Goal: Transaction & Acquisition: Purchase product/service

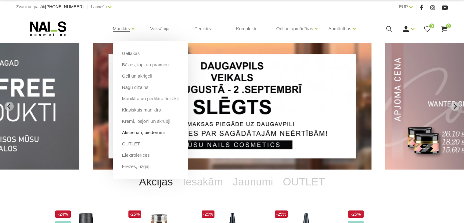
click at [150, 132] on link "Aksesuāri, piederumi" at bounding box center [143, 132] width 43 height 7
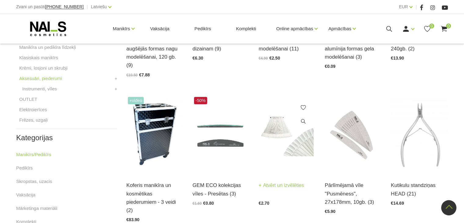
scroll to position [244, 0]
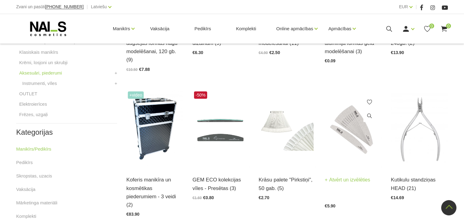
click at [350, 175] on link "Atvērt un izvēlēties" at bounding box center [347, 179] width 45 height 9
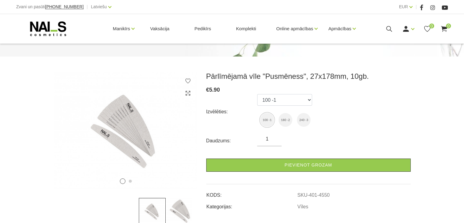
scroll to position [61, 0]
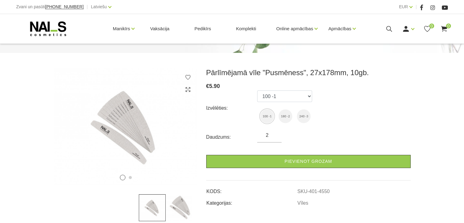
type input "2"
click at [275, 133] on input "2" at bounding box center [269, 135] width 24 height 7
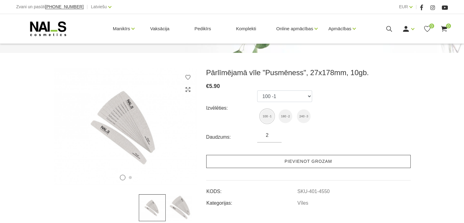
click at [292, 163] on link "Pievienot grozam" at bounding box center [308, 161] width 204 height 13
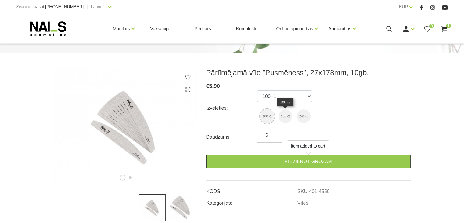
click at [286, 114] on img at bounding box center [286, 116] width 14 height 14
select select "4551"
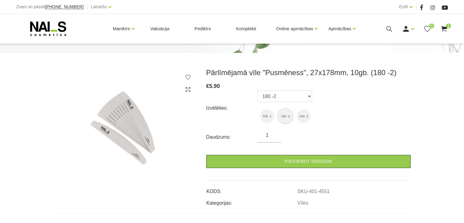
type input "1"
click at [275, 136] on input "1" at bounding box center [269, 135] width 24 height 7
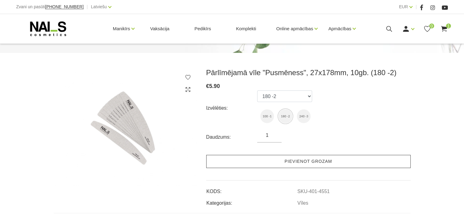
click at [277, 161] on link "Pievienot grozam" at bounding box center [308, 161] width 204 height 13
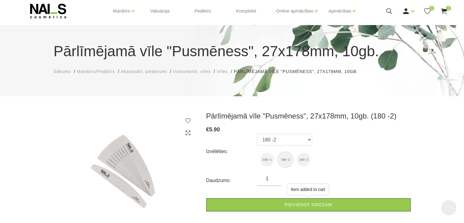
scroll to position [0, 0]
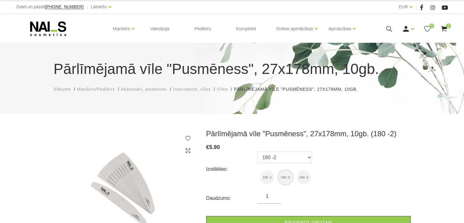
click at [226, 91] on span "Vīles" at bounding box center [222, 89] width 11 height 5
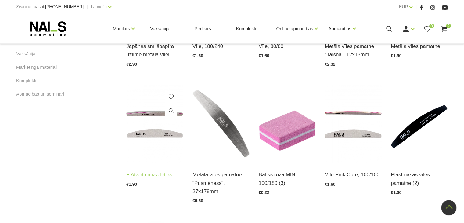
scroll to position [397, 0]
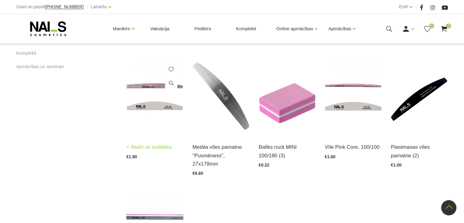
click at [153, 145] on link "Atvērt un izvēlēties" at bounding box center [148, 147] width 45 height 9
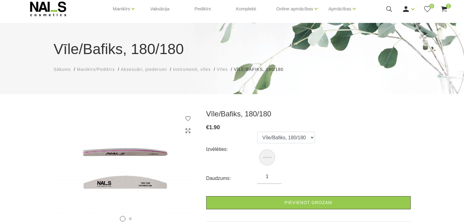
scroll to position [31, 0]
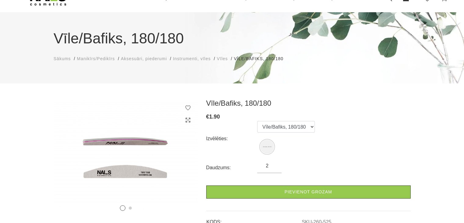
click at [275, 163] on input "2" at bounding box center [269, 165] width 24 height 7
drag, startPoint x: 267, startPoint y: 149, endPoint x: 271, endPoint y: 149, distance: 3.4
click at [267, 149] on img at bounding box center [267, 147] width 14 height 14
type input "3"
click at [274, 164] on input "3" at bounding box center [269, 165] width 24 height 7
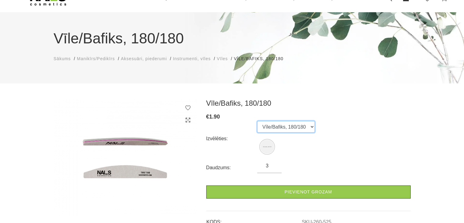
click at [296, 131] on select "Vīle/Bafiks, 180/180" at bounding box center [286, 127] width 58 height 12
click at [351, 128] on div "Izvēlēties: Vīle/Bafiks, 180/180" at bounding box center [308, 138] width 204 height 35
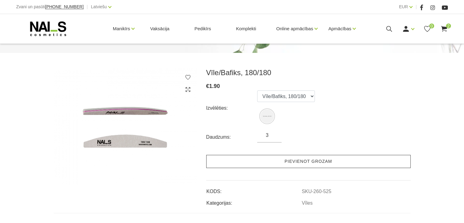
click at [297, 163] on link "Pievienot grozam" at bounding box center [308, 161] width 204 height 13
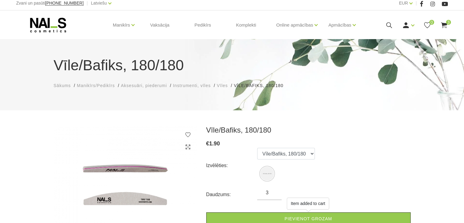
scroll to position [0, 0]
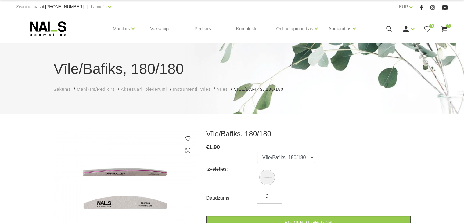
click at [103, 87] on span "Manikīrs/Pedikīrs" at bounding box center [96, 89] width 38 height 5
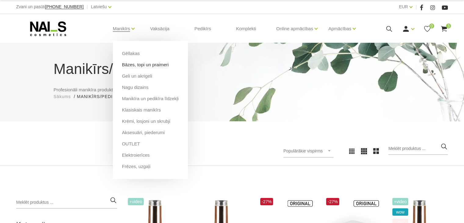
click at [131, 64] on link "Bāzes, topi un praimeri" at bounding box center [145, 64] width 47 height 7
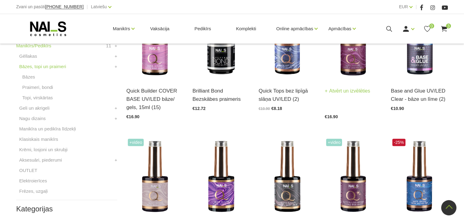
scroll to position [244, 0]
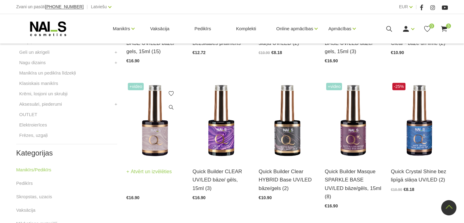
click at [158, 172] on link "Atvērt un izvēlēties" at bounding box center [148, 171] width 45 height 9
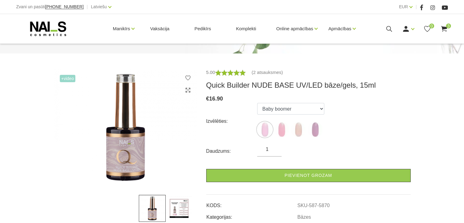
scroll to position [61, 0]
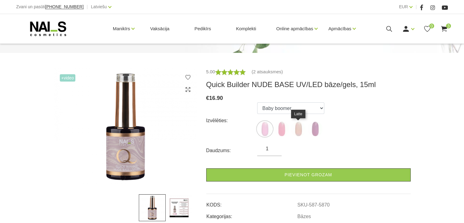
drag, startPoint x: 300, startPoint y: 129, endPoint x: 305, endPoint y: 128, distance: 4.9
click at [300, 128] on img at bounding box center [298, 128] width 15 height 15
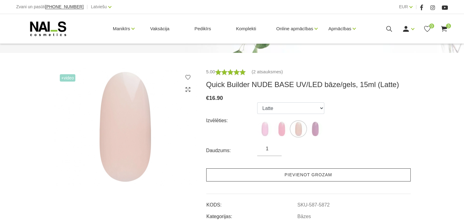
click at [281, 178] on link "Pievienot grozam" at bounding box center [308, 174] width 204 height 13
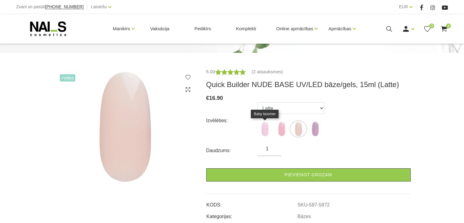
click at [265, 132] on img at bounding box center [264, 128] width 15 height 15
select select "5870"
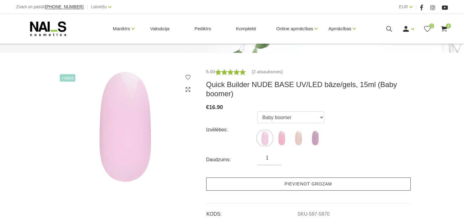
click at [294, 184] on link "Pievienot grozam" at bounding box center [308, 183] width 204 height 13
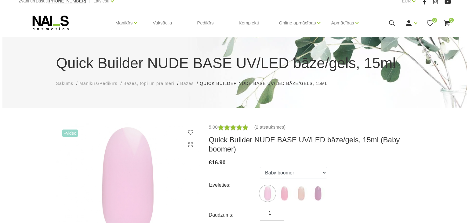
scroll to position [0, 0]
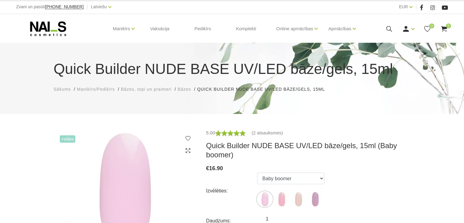
click at [446, 32] on div "Manikīrs Gēllakas Bāzes, topi un praimeri Geli un akrigeli Nagu dizains Manikīr…" at bounding box center [232, 28] width 432 height 29
click at [445, 30] on use at bounding box center [444, 29] width 6 height 6
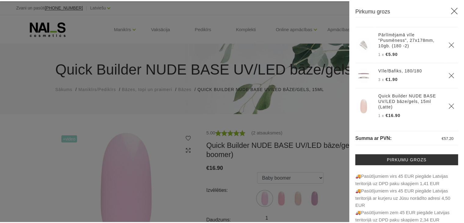
scroll to position [61, 0]
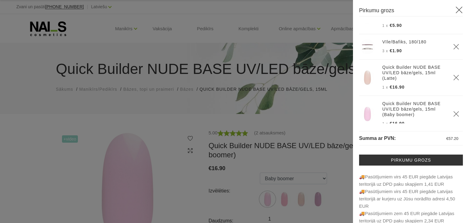
click at [325, 121] on div at bounding box center [234, 111] width 469 height 223
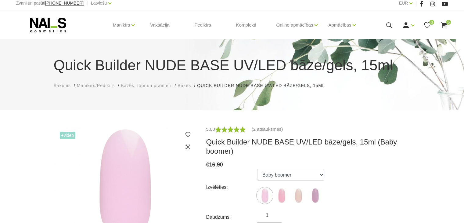
scroll to position [0, 0]
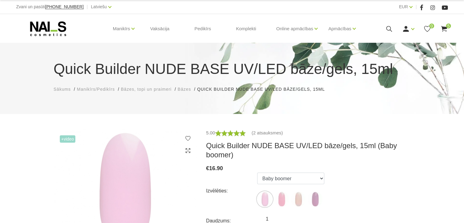
click at [142, 91] on span "Bāzes, topi un praimeri" at bounding box center [146, 89] width 51 height 5
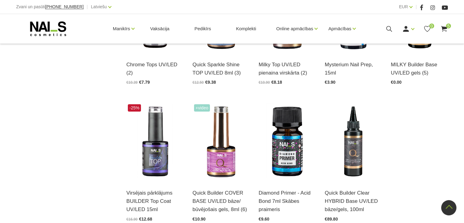
scroll to position [641, 0]
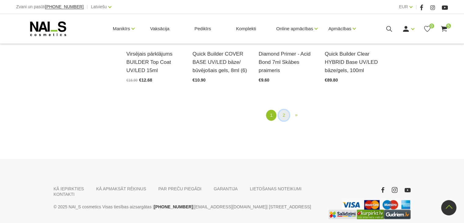
click at [284, 110] on link "2" at bounding box center [284, 115] width 10 height 11
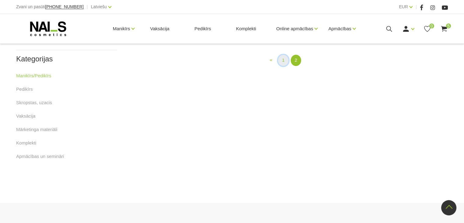
click at [282, 66] on link "1" at bounding box center [283, 60] width 10 height 11
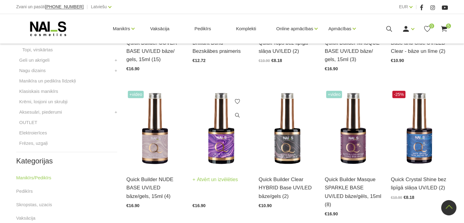
scroll to position [247, 0]
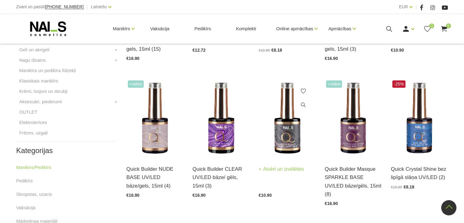
click at [282, 164] on div "Quick Builder Clear HYBRID Base UV/LED bāze/gels (2) Atvērt un izvēlēties €10.90" at bounding box center [287, 177] width 57 height 40
click at [274, 171] on link "Atvērt un izvēlēties" at bounding box center [281, 169] width 45 height 9
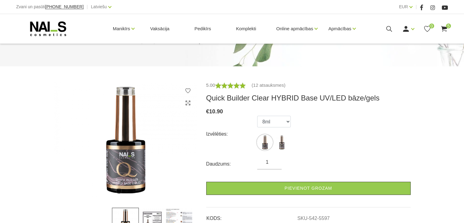
scroll to position [61, 0]
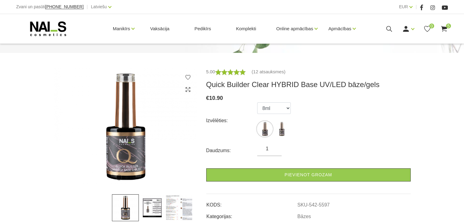
click at [147, 206] on img at bounding box center [152, 207] width 27 height 27
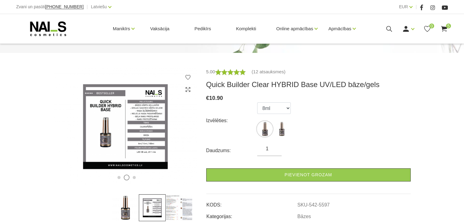
click at [174, 209] on img at bounding box center [179, 207] width 27 height 27
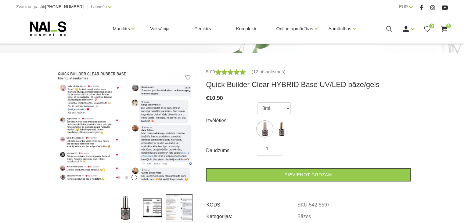
click at [121, 210] on img at bounding box center [125, 207] width 27 height 27
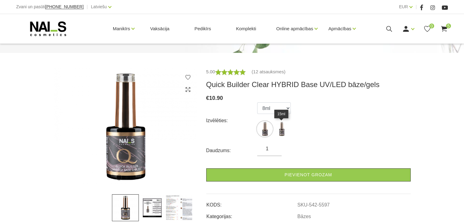
click at [278, 134] on img at bounding box center [281, 128] width 15 height 15
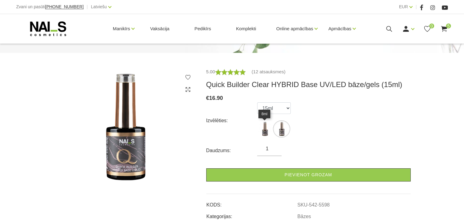
click at [266, 133] on img at bounding box center [264, 128] width 15 height 15
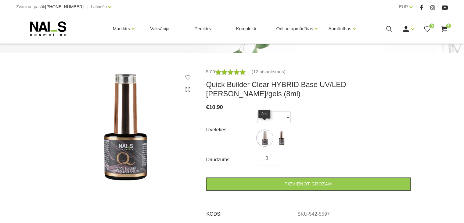
click at [271, 131] on img at bounding box center [264, 137] width 15 height 15
click at [285, 131] on img at bounding box center [281, 137] width 15 height 15
select select "5598"
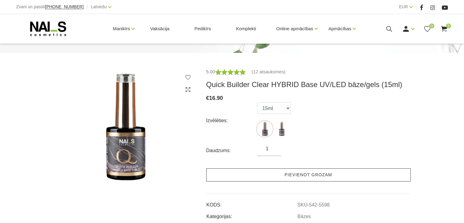
click at [282, 174] on link "Pievienot grozam" at bounding box center [308, 174] width 204 height 13
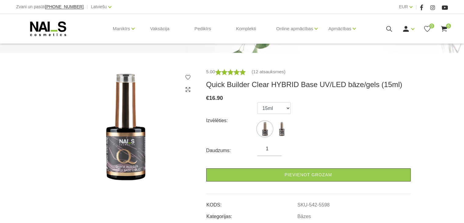
click at [443, 29] on use at bounding box center [444, 29] width 6 height 6
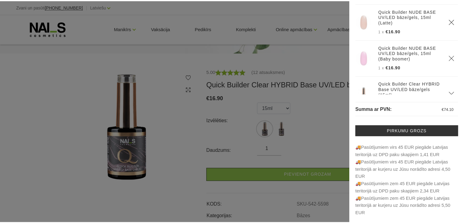
scroll to position [55, 0]
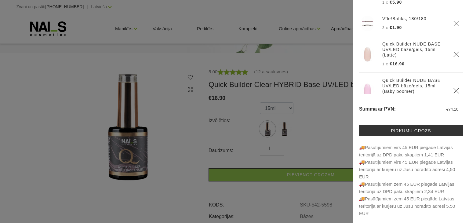
click at [331, 105] on div at bounding box center [234, 111] width 469 height 223
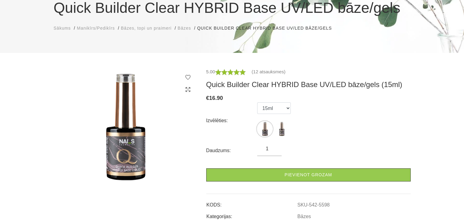
scroll to position [0, 0]
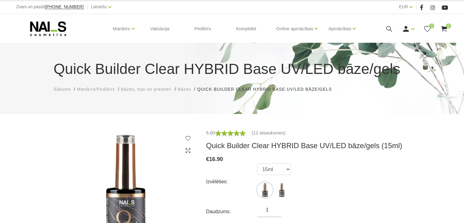
click at [83, 90] on span "Manikīrs/Pedikīrs" at bounding box center [96, 89] width 38 height 5
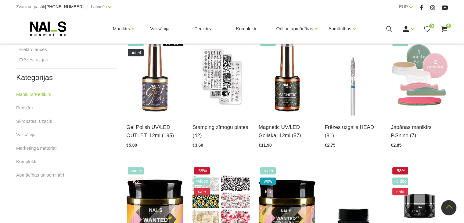
scroll to position [305, 0]
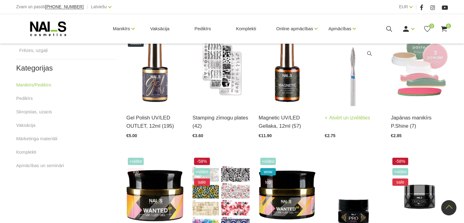
click at [340, 119] on link "Atvērt un izvēlēties" at bounding box center [347, 118] width 45 height 9
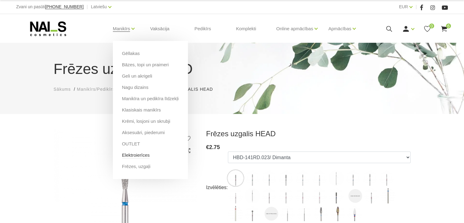
click at [135, 155] on link "Elektroierīces" at bounding box center [136, 155] width 28 height 7
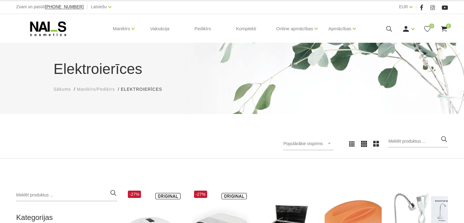
click at [41, 36] on icon at bounding box center [48, 28] width 64 height 15
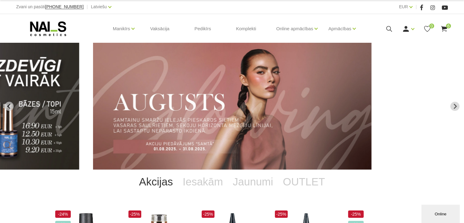
click at [440, 24] on div "Manikīrs Gēllakas Bāzes, topi un praimeri Geli un akrigeli Nagu dizains Manikīr…" at bounding box center [232, 28] width 432 height 29
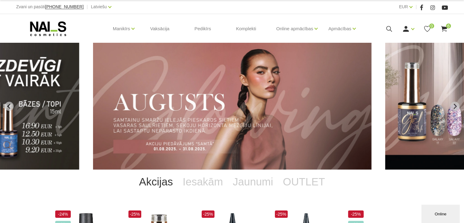
click at [445, 28] on use at bounding box center [444, 29] width 6 height 6
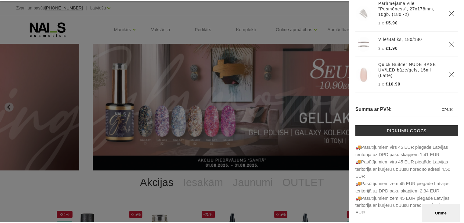
scroll to position [24, 0]
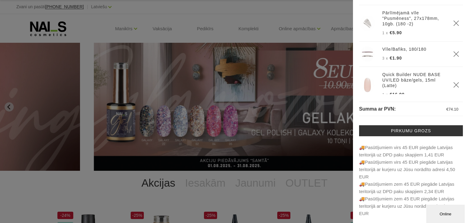
click at [294, 64] on div at bounding box center [234, 111] width 469 height 223
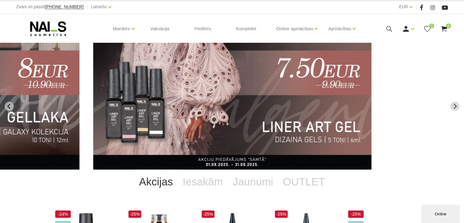
click at [43, 24] on use at bounding box center [48, 28] width 36 height 15
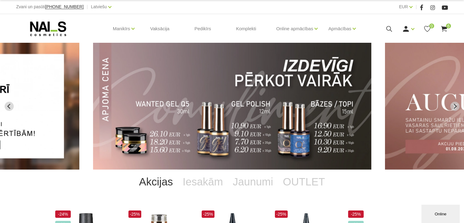
click at [274, 115] on img "3 of 12" at bounding box center [232, 106] width 279 height 127
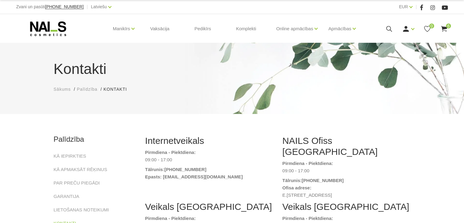
click at [445, 27] on use at bounding box center [444, 29] width 6 height 6
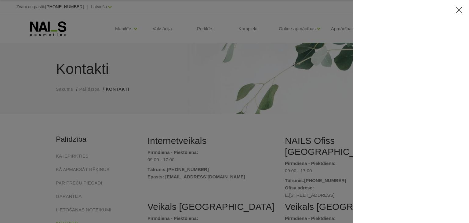
click at [280, 71] on div at bounding box center [234, 111] width 469 height 223
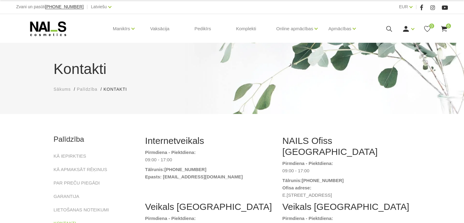
click at [53, 27] on icon at bounding box center [48, 28] width 64 height 15
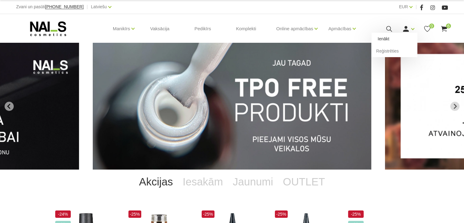
click at [384, 39] on link "Ienākt" at bounding box center [395, 39] width 46 height 12
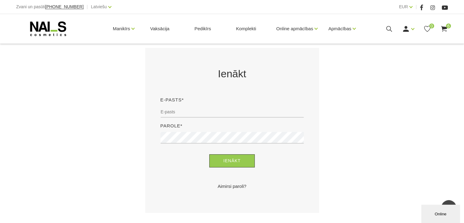
scroll to position [61, 0]
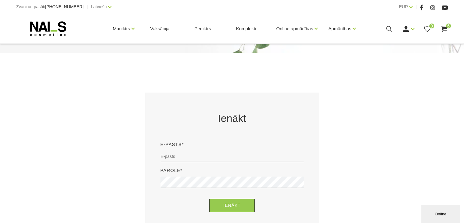
click at [442, 212] on div "Online" at bounding box center [440, 214] width 29 height 5
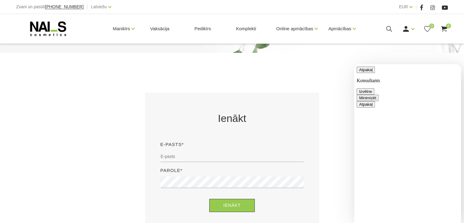
click at [379, 95] on button "Minimizēt" at bounding box center [368, 98] width 22 height 6
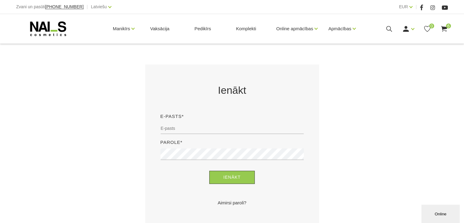
scroll to position [153, 0]
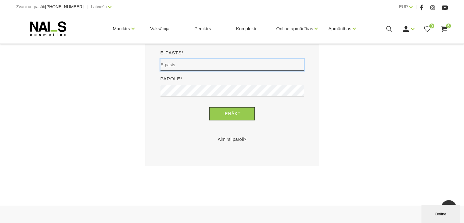
click at [181, 64] on input "email" at bounding box center [232, 65] width 143 height 12
type input "[EMAIL_ADDRESS][DOMAIN_NAME]"
drag, startPoint x: 458, startPoint y: 116, endPoint x: 429, endPoint y: 105, distance: 30.9
click at [457, 116] on div "Ienākt E-pasts* [EMAIL_ADDRESS][DOMAIN_NAME] Parole* Ienākt Aimirsi paroli?" at bounding box center [232, 83] width 464 height 165
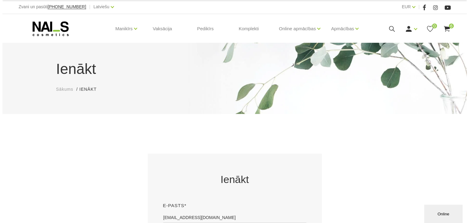
scroll to position [0, 0]
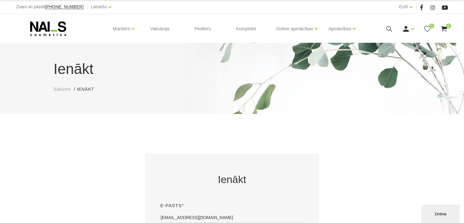
click at [445, 32] on icon at bounding box center [444, 29] width 8 height 8
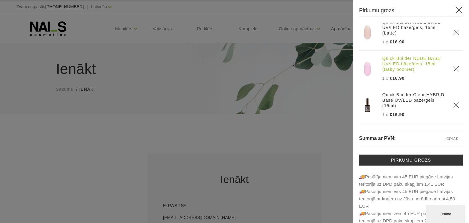
scroll to position [116, 0]
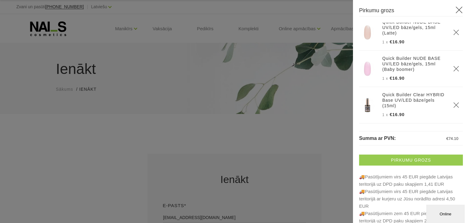
click at [401, 158] on link "Pirkumu grozs" at bounding box center [411, 159] width 104 height 11
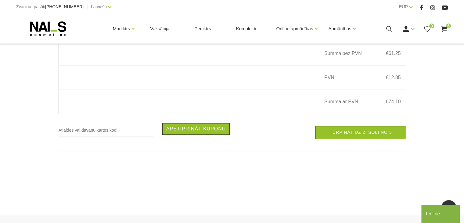
scroll to position [519, 0]
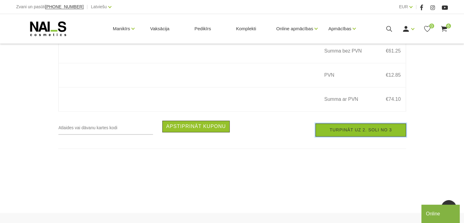
click at [335, 135] on link "Turpināt uz 2. soli no 3" at bounding box center [361, 129] width 90 height 13
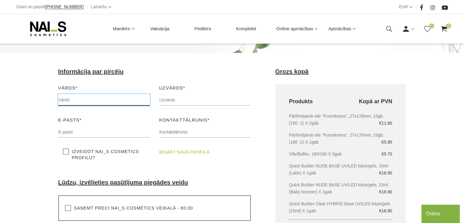
click at [84, 104] on input "text" at bounding box center [104, 100] width 92 height 12
type input "Daniela Dūmiņa"
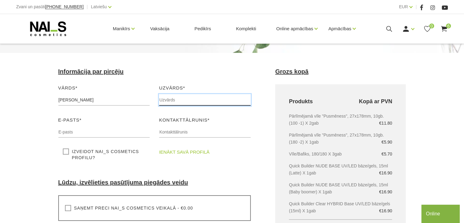
click at [192, 99] on input "text" at bounding box center [205, 100] width 92 height 12
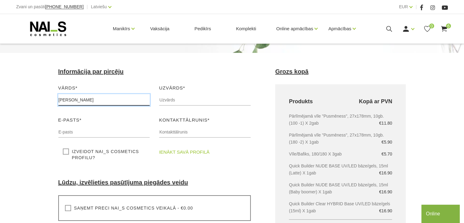
drag, startPoint x: 79, startPoint y: 99, endPoint x: 74, endPoint y: 98, distance: 4.9
click at [74, 98] on input "Daniela Dūmiņa" at bounding box center [104, 100] width 92 height 12
drag, startPoint x: 97, startPoint y: 100, endPoint x: 74, endPoint y: 100, distance: 23.2
click at [74, 100] on input "Daniela Dūmiņa" at bounding box center [104, 100] width 92 height 12
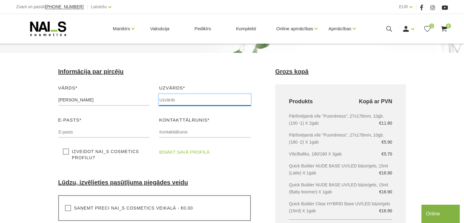
click at [182, 101] on input "text" at bounding box center [205, 100] width 92 height 12
paste input "Dūmiņa"
type input "Dūmiņa"
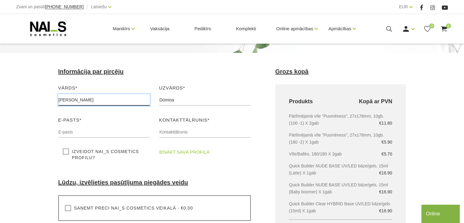
click at [86, 98] on input "Daniela Dūmiņa" at bounding box center [104, 100] width 92 height 12
type input "Daniela"
click at [77, 125] on div "E-pasts* Lūdzu, ievadiet savu e-pasta adresi" at bounding box center [104, 129] width 101 height 26
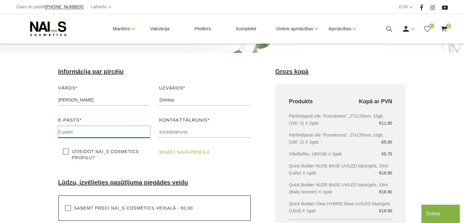
click at [79, 131] on input "text" at bounding box center [104, 132] width 92 height 12
type input "danieladumina@gmail.com"
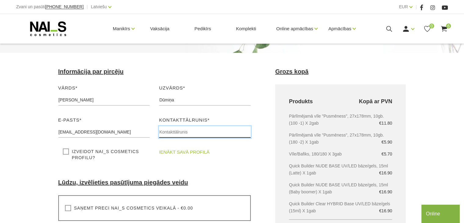
click at [182, 130] on input "text" at bounding box center [205, 132] width 92 height 12
type input "2"
click at [161, 132] on input "37128292179" at bounding box center [205, 132] width 92 height 12
drag, startPoint x: 160, startPoint y: 132, endPoint x: 195, endPoint y: 138, distance: 36.3
click at [160, 132] on input "37128292179" at bounding box center [205, 132] width 92 height 12
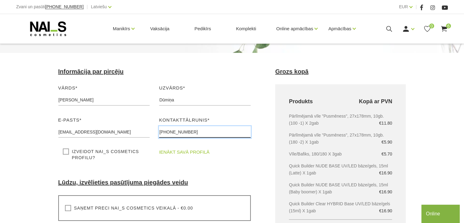
type input "+37128292179"
click at [254, 151] on div "ienākt savā profilā" at bounding box center [204, 154] width 101 height 12
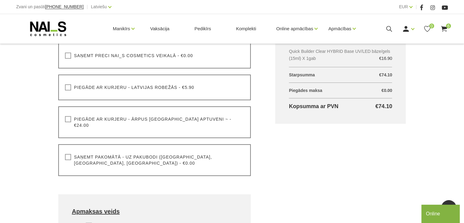
scroll to position [214, 0]
drag, startPoint x: 208, startPoint y: 152, endPoint x: 209, endPoint y: 149, distance: 3.5
click at [209, 154] on label "Saņemt pakomātā - uz pakubodi (Latvija, Lietuva, Igaunija) - €0.00" at bounding box center [154, 160] width 179 height 12
click at [81, 154] on label "Saņemt pakomātā - uz pakubodi (Latvija, Lietuva, Igaunija) - €0.00" at bounding box center [154, 160] width 179 height 12
click at [0, 0] on input "Saņemt pakomātā - uz pakubodi (Latvija, Lietuva, Igaunija) - €0.00" at bounding box center [0, 0] width 0 height 0
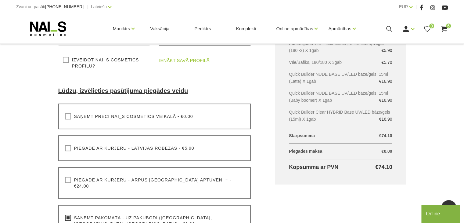
scroll to position [92, 0]
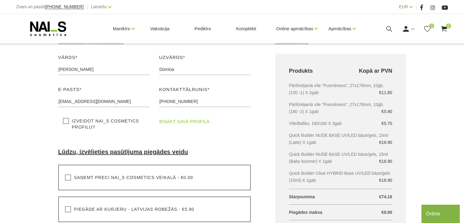
click at [185, 123] on link "ienākt savā profilā" at bounding box center [184, 121] width 50 height 7
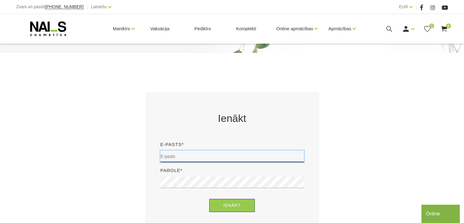
drag, startPoint x: 180, startPoint y: 156, endPoint x: 181, endPoint y: 153, distance: 3.2
click at [180, 155] on input "email" at bounding box center [232, 156] width 143 height 12
type input "[EMAIL_ADDRESS][DOMAIN_NAME]"
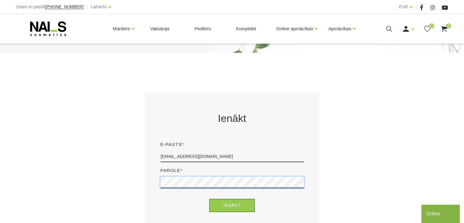
click at [209, 199] on button "Ienākt" at bounding box center [231, 205] width 45 height 13
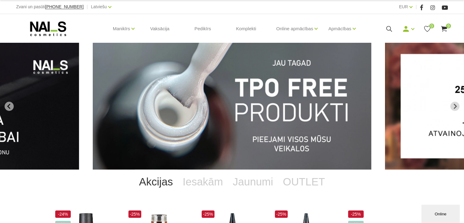
click at [442, 27] on icon at bounding box center [444, 29] width 8 height 8
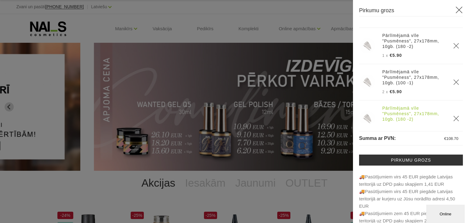
scroll to position [52, 0]
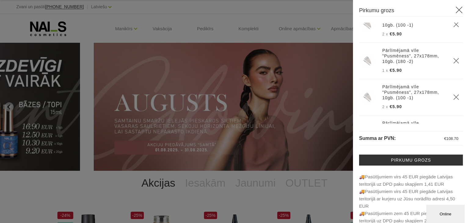
click at [453, 27] on icon "Delete" at bounding box center [456, 24] width 6 height 6
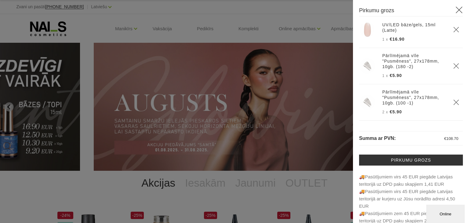
click at [453, 66] on icon "Delete" at bounding box center [456, 66] width 6 height 6
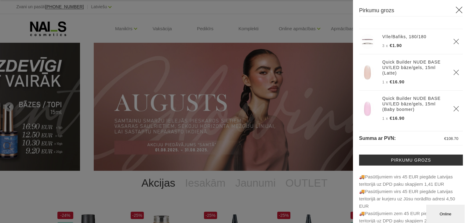
scroll to position [152, 0]
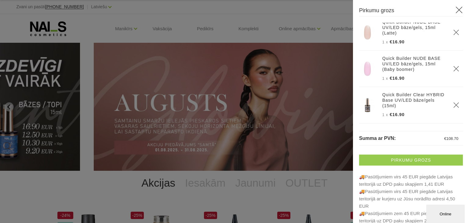
click at [400, 158] on link "Pirkumu grozs" at bounding box center [411, 159] width 104 height 11
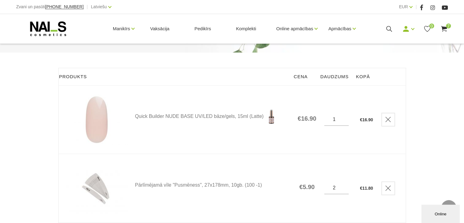
scroll to position [61, 0]
click at [389, 120] on icon "Delete" at bounding box center [388, 120] width 6 height 6
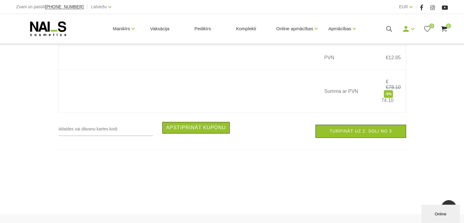
scroll to position [549, 0]
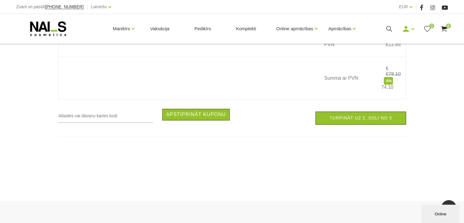
click at [385, 121] on link "Turpināt uz 2. soli no 3" at bounding box center [361, 117] width 90 height 13
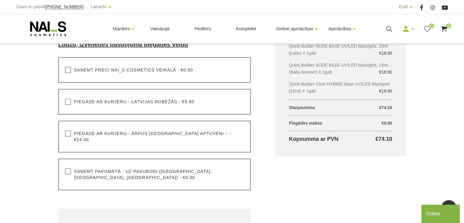
scroll to position [183, 0]
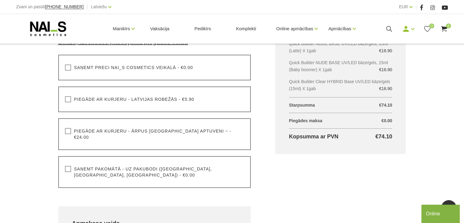
click at [67, 166] on label "Saņemt pakomātā - uz pakubodi ([GEOGRAPHIC_DATA], [GEOGRAPHIC_DATA], [GEOGRAPHI…" at bounding box center [154, 172] width 179 height 12
click at [0, 0] on input "Saņemt pakomātā - uz pakubodi ([GEOGRAPHIC_DATA], [GEOGRAPHIC_DATA], [GEOGRAPHI…" at bounding box center [0, 0] width 0 height 0
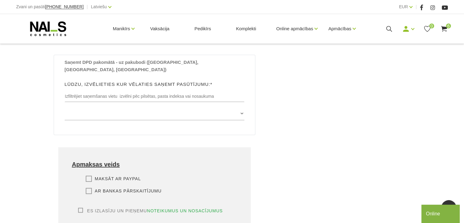
scroll to position [336, 0]
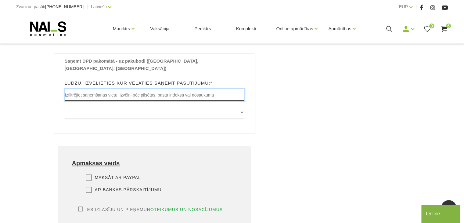
click at [152, 89] on input "text" at bounding box center [155, 95] width 180 height 12
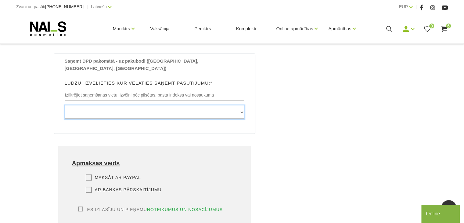
click at [137, 105] on select "Edvarta Virzas iela 2 , IECAVA, LV3913, (Paku Skapis TOP Iecava) Rīgas iela 27 …" at bounding box center [155, 112] width 180 height 14
select select "[STREET_ADDRESS], (Paku Skapis [PERSON_NAME])"
click at [65, 105] on select "Edvarta Virzas iela 2 , IECAVA, LV3913, (Paku Skapis TOP Iecava) Rīgas iela 27 …" at bounding box center [155, 112] width 180 height 14
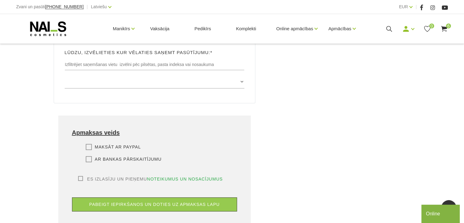
drag, startPoint x: 89, startPoint y: 138, endPoint x: 95, endPoint y: 141, distance: 6.6
click at [89, 156] on label "Ar bankas pārskaitījumu" at bounding box center [124, 159] width 76 height 6
click at [0, 0] on input "Ar bankas pārskaitījumu" at bounding box center [0, 0] width 0 height 0
click at [78, 176] on label "Es izlasīju un pieņemu noteikumus un nosacījumus" at bounding box center [150, 179] width 145 height 6
click at [76, 176] on div "Es izlasīju un pieņemu noteikumus un nosacījumus Lai veiktu pasūtījumu, jums ir…" at bounding box center [154, 179] width 165 height 6
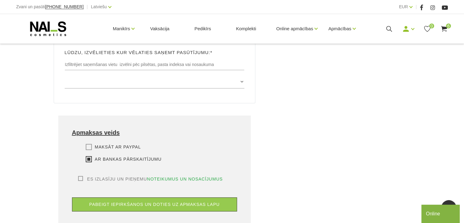
click at [77, 176] on div "Es izlasīju un pieņemu noteikumus un nosacījumus Lai veiktu pasūtījumu, jums ir…" at bounding box center [154, 179] width 165 height 6
click at [79, 176] on label "Es izlasīju un pieņemu noteikumus un nosacījumus" at bounding box center [150, 179] width 145 height 6
click at [0, 0] on input "Es izlasīju un pieņemu noteikumus un nosacījumus" at bounding box center [0, 0] width 0 height 0
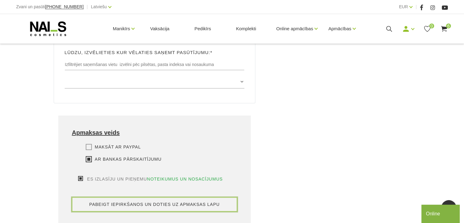
click at [153, 197] on button "pabeigt iepirkšanos un doties uz apmaksas lapu" at bounding box center [154, 204] width 165 height 14
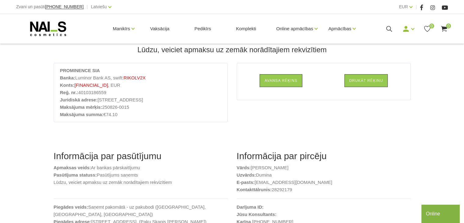
scroll to position [31, 0]
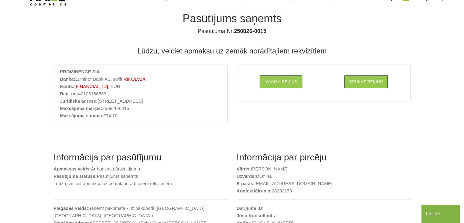
click at [151, 83] on li "Konts: [FINANCIAL_ID] , EUR" at bounding box center [140, 86] width 161 height 7
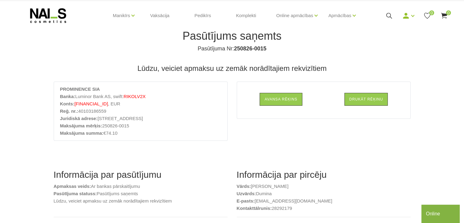
scroll to position [0, 0]
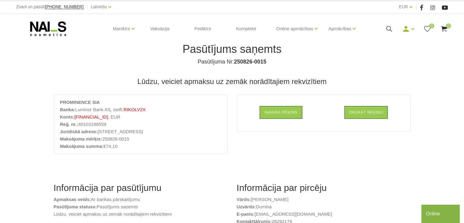
click at [37, 24] on use at bounding box center [48, 28] width 36 height 15
